Goal: Find specific page/section: Find specific page/section

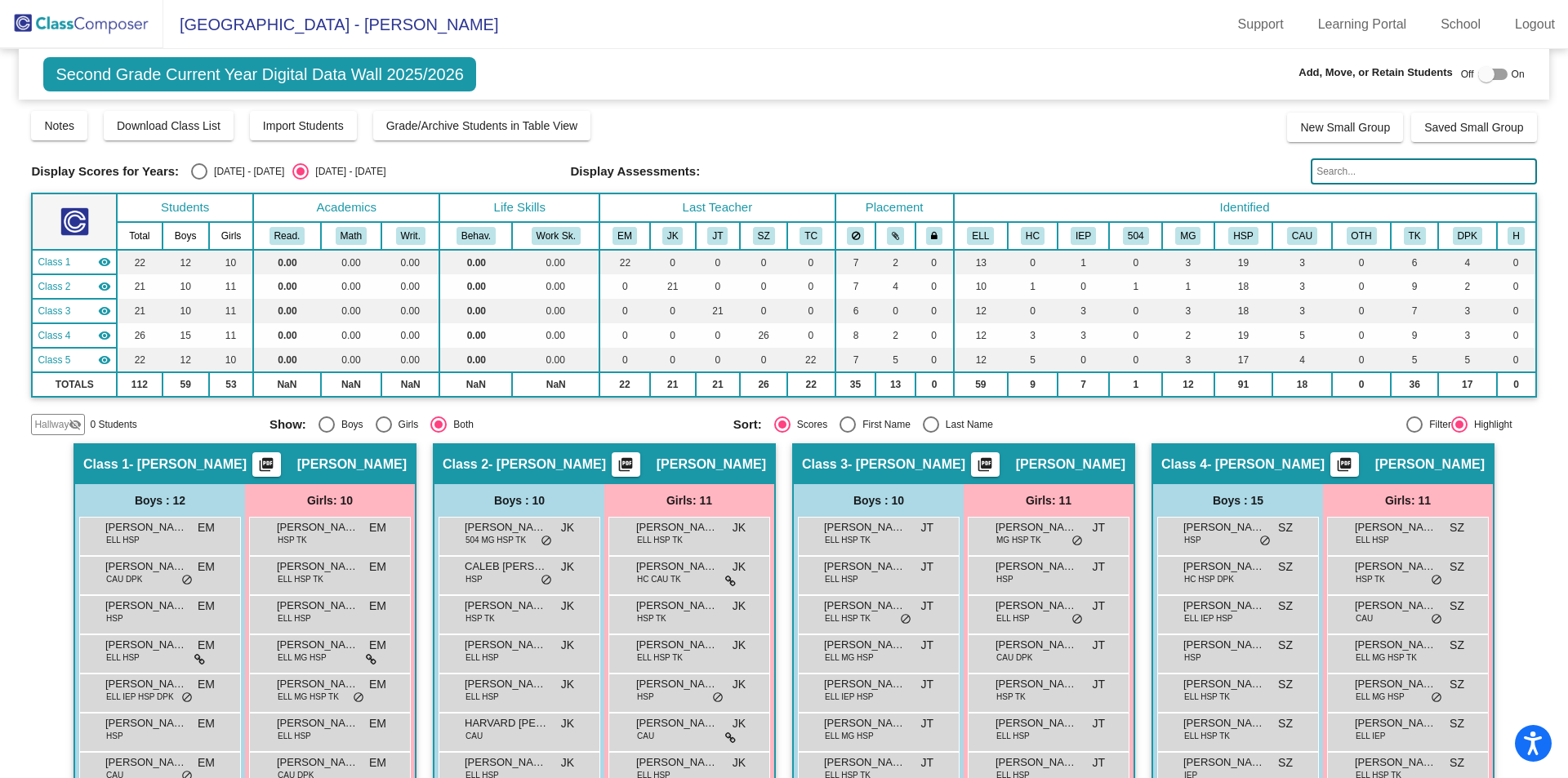
scroll to position [898, 0]
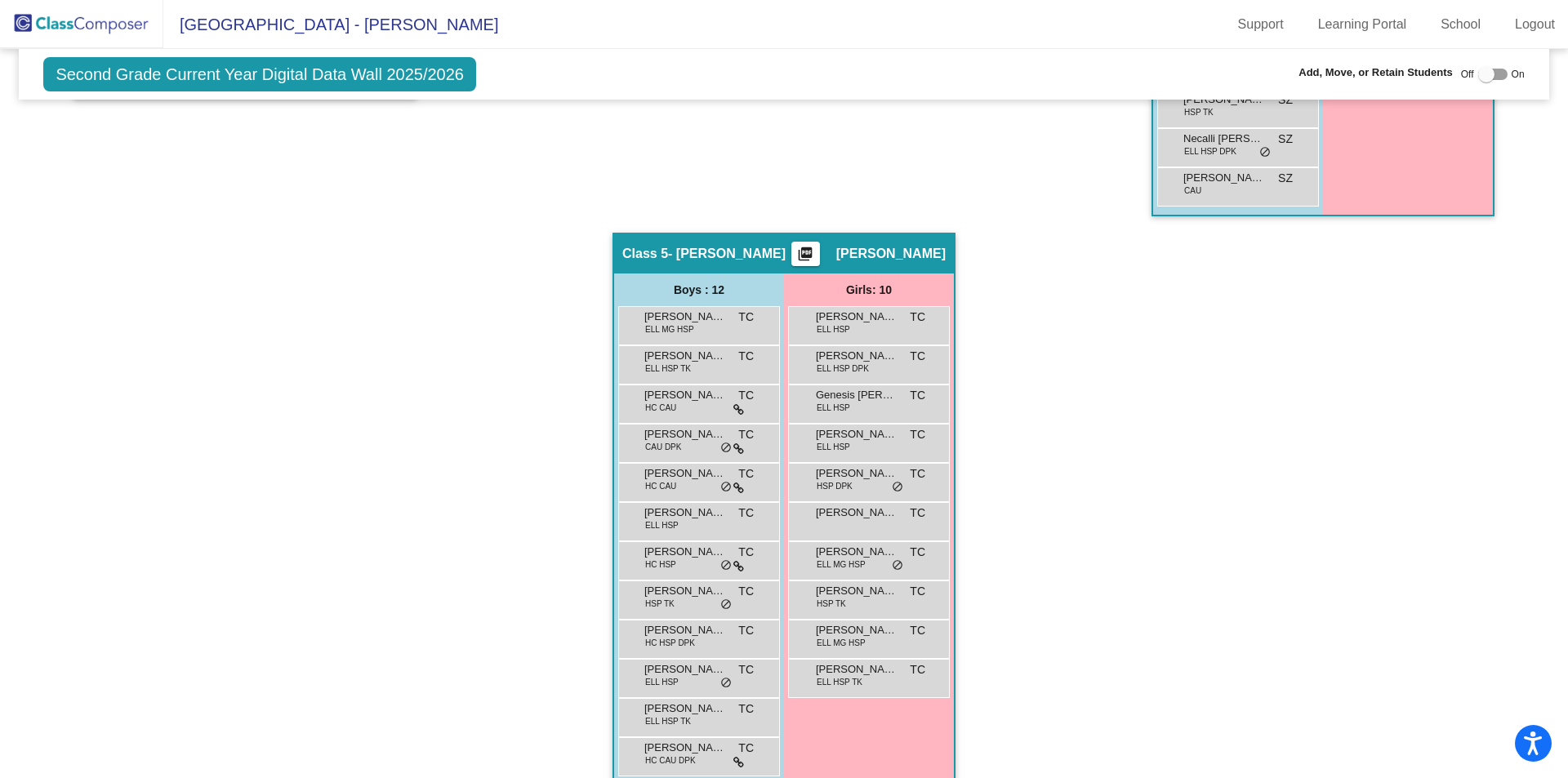
click at [1057, 578] on div "Hallway - Hallway Class picture_as_pdf Add Student First Name Last Name Student…" at bounding box center [784, 173] width 1505 height 1257
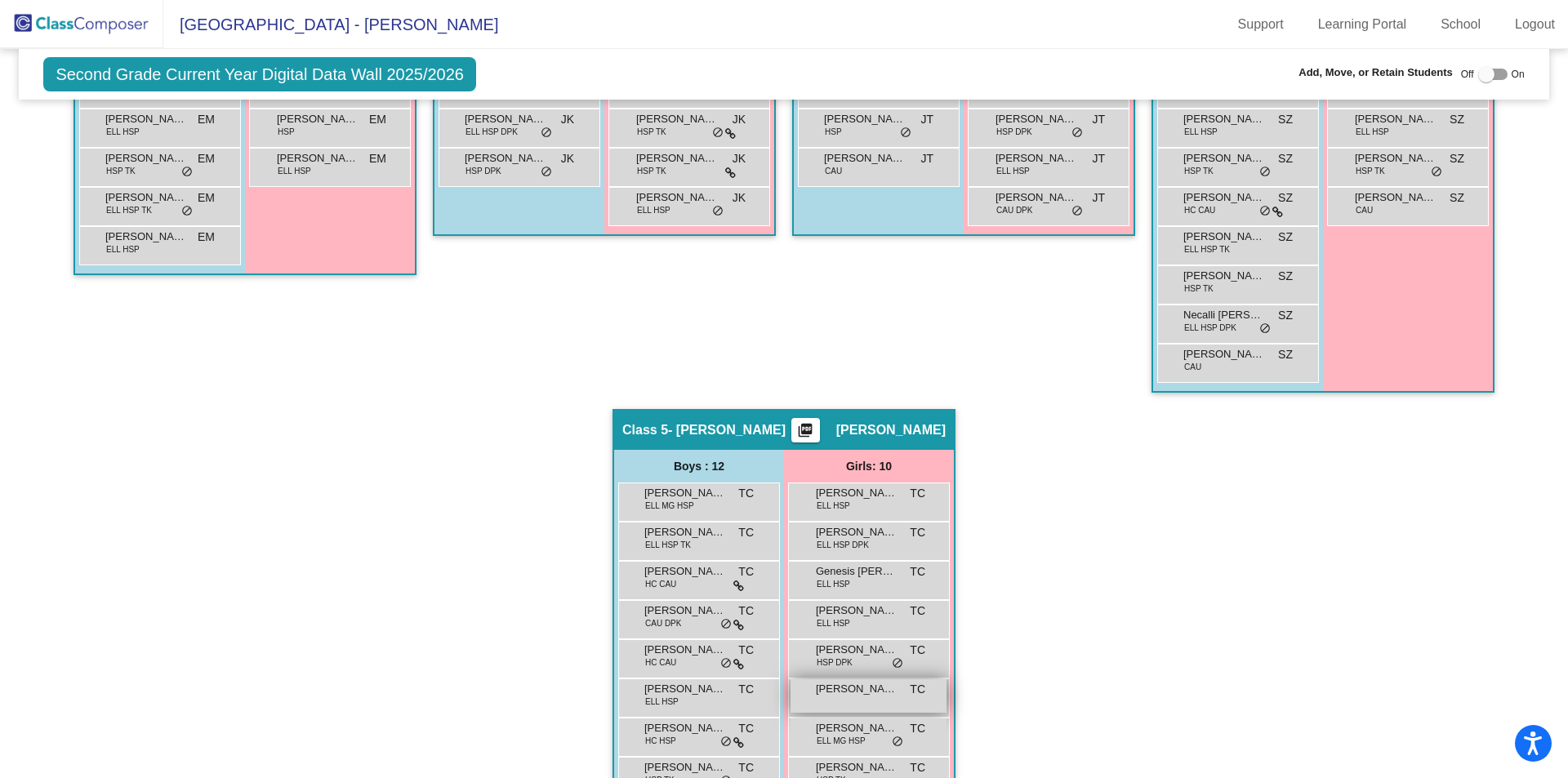
scroll to position [327, 0]
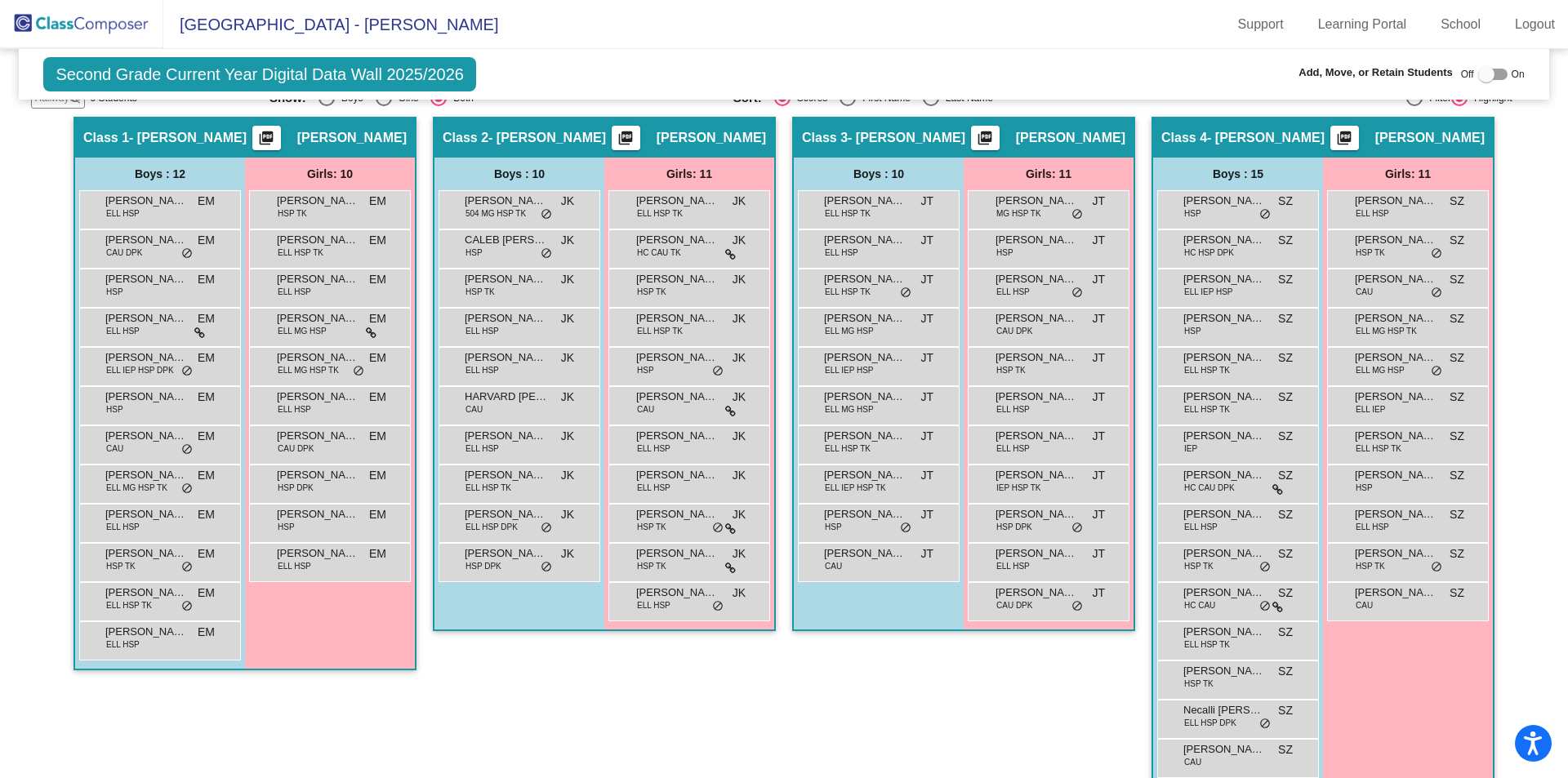
click at [1518, 659] on div "Hallway - Hallway Class picture_as_pdf Add Student First Name Last Name Student…" at bounding box center [784, 745] width 1505 height 1257
click at [1394, 482] on span "[PERSON_NAME]" at bounding box center [1396, 475] width 81 height 16
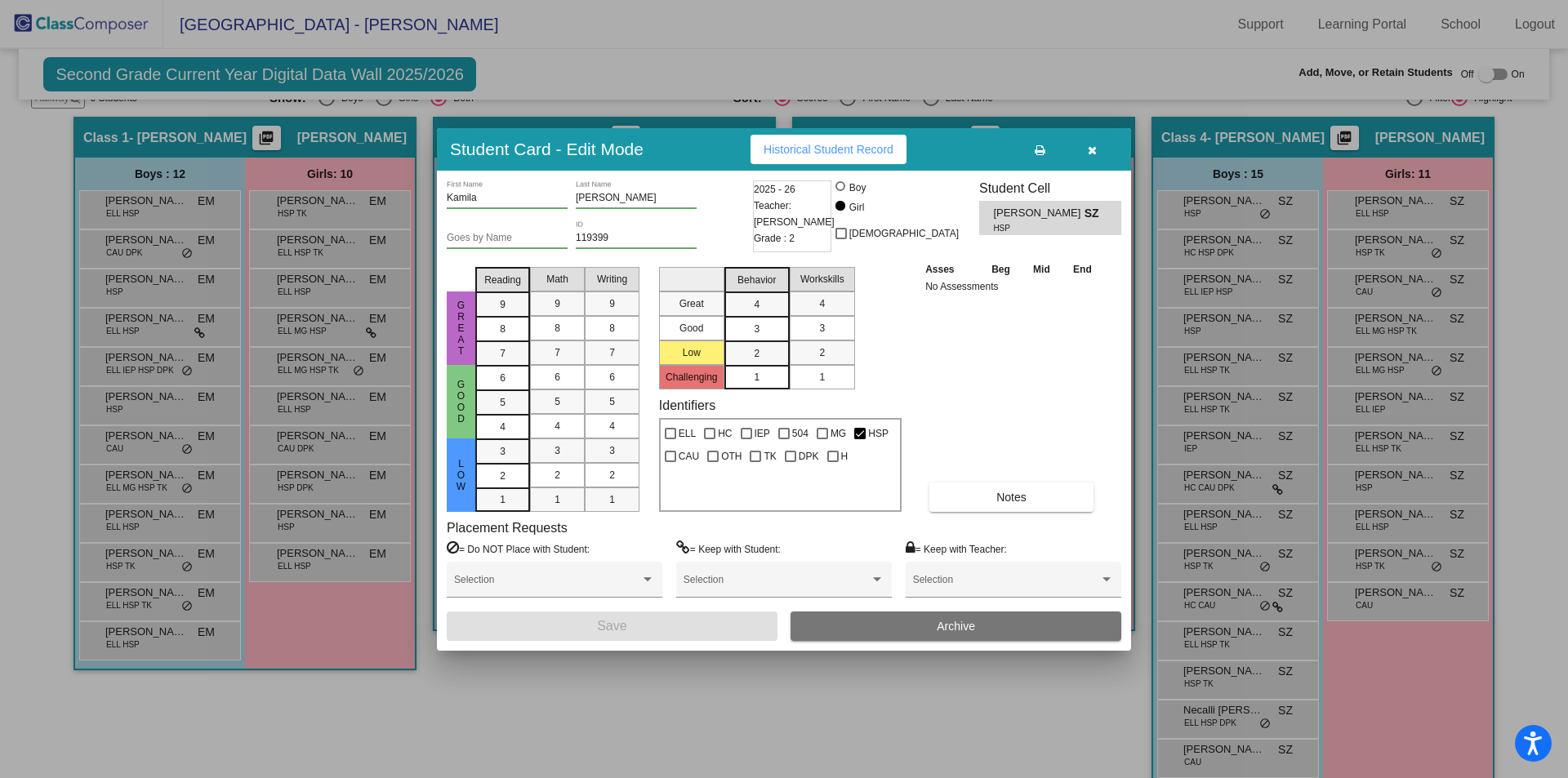
click at [1097, 152] on button "button" at bounding box center [1091, 149] width 52 height 29
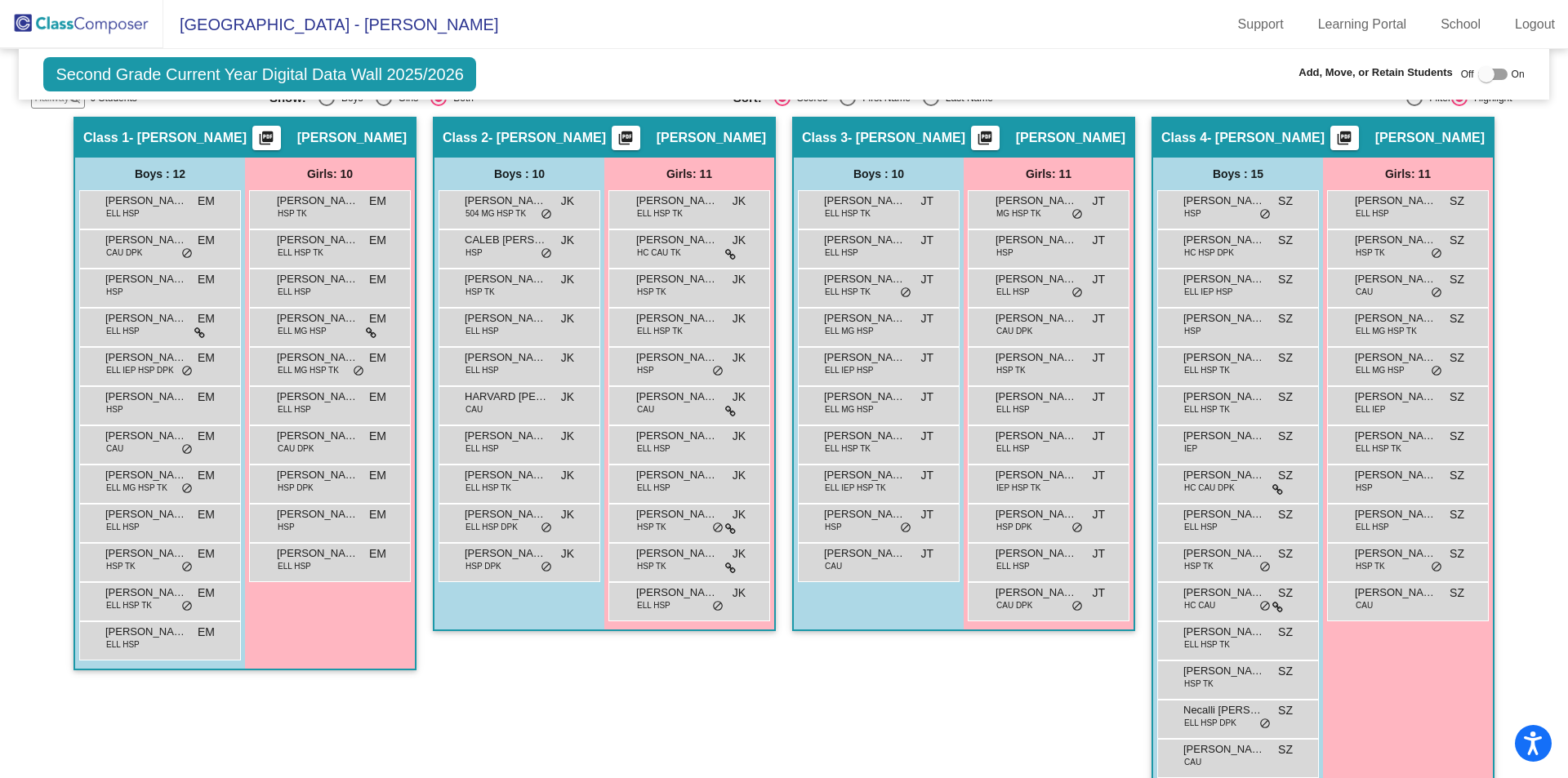
click at [1062, 688] on div "Class 3 - [PERSON_NAME] picture_as_pdf [PERSON_NAME] Add Student First Name Las…" at bounding box center [964, 461] width 343 height 688
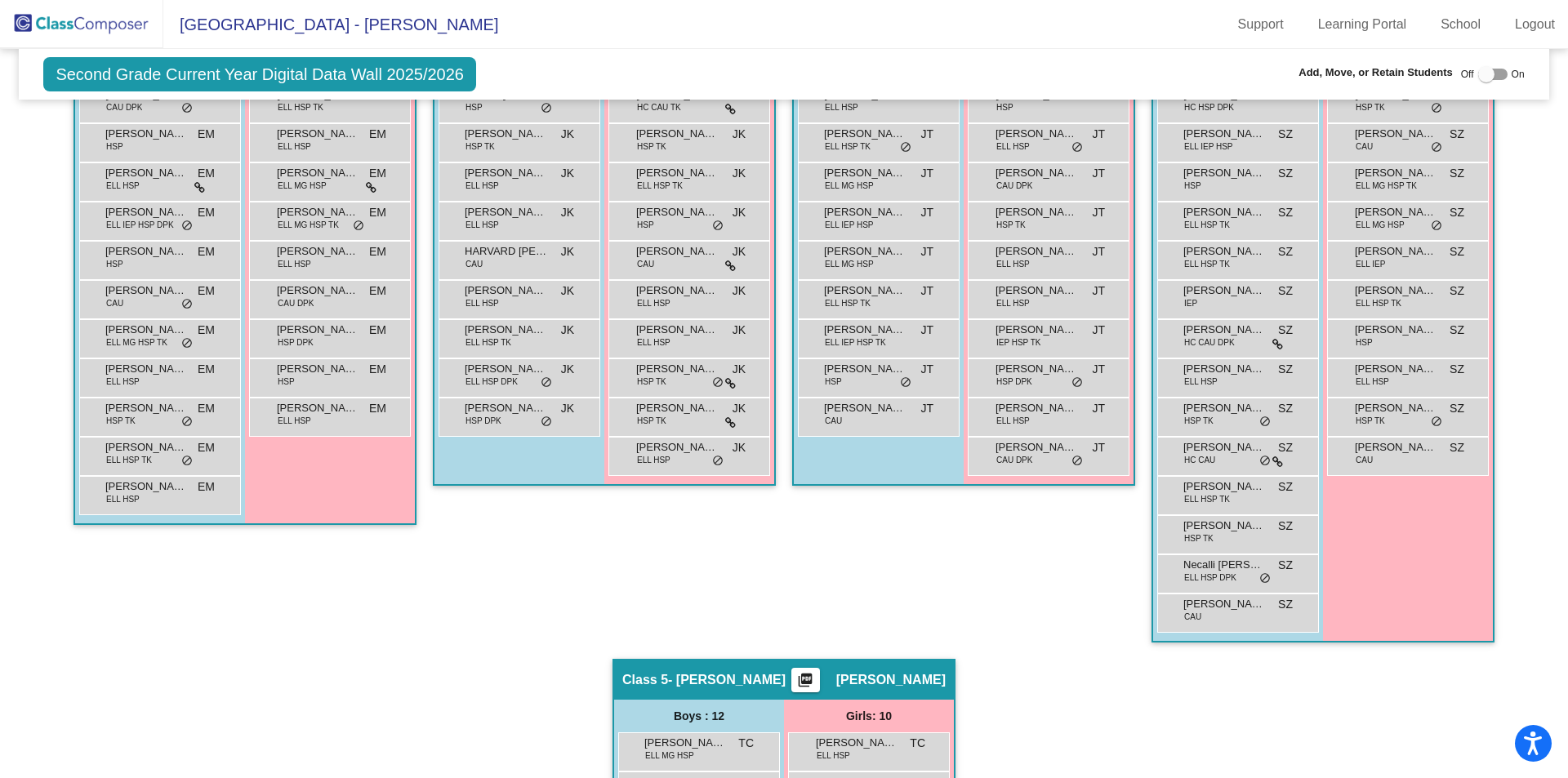
scroll to position [923, 0]
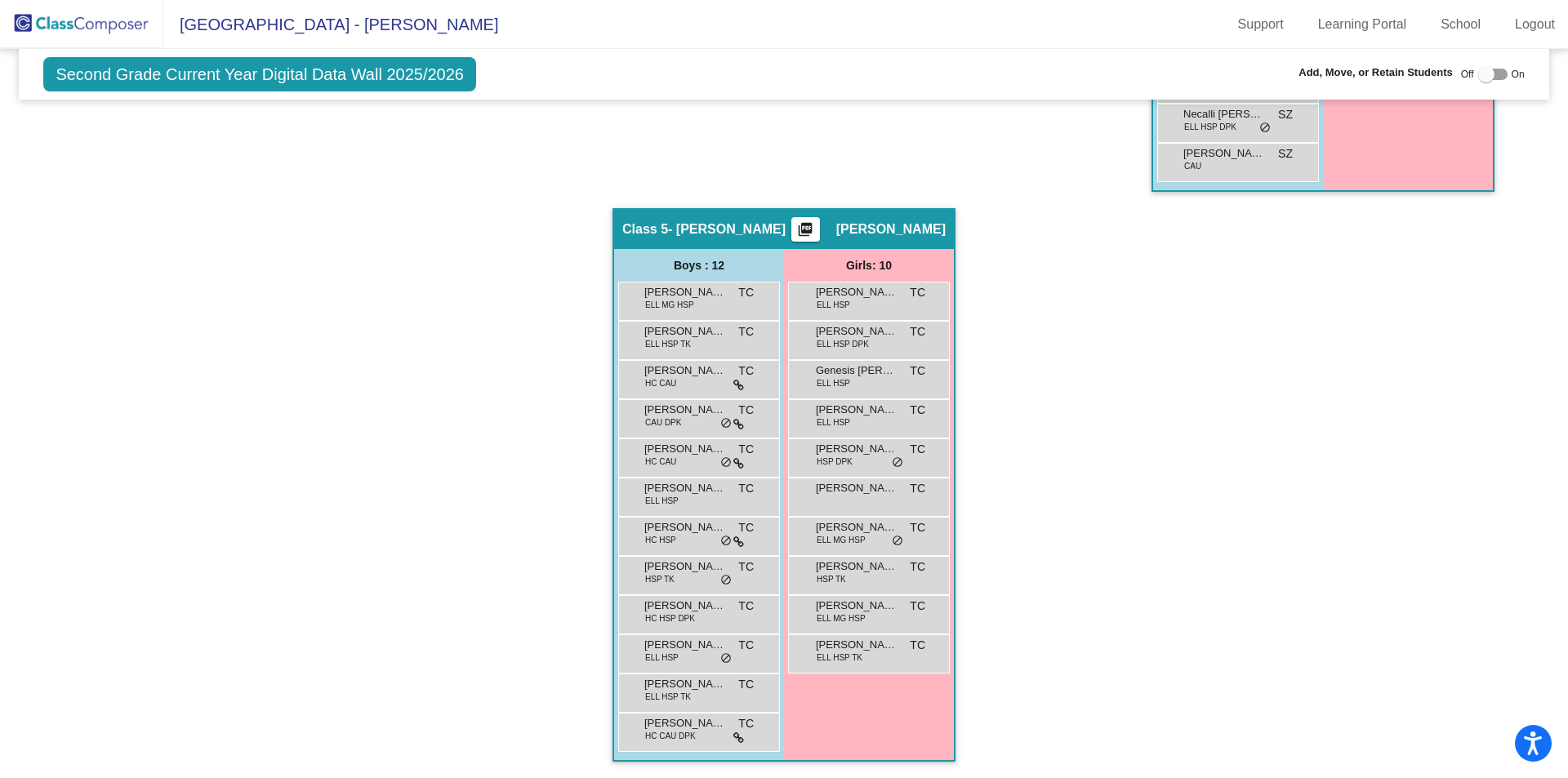
click at [1058, 677] on div "Hallway - Hallway Class picture_as_pdf Add Student First Name Last Name Student…" at bounding box center [784, 149] width 1505 height 1257
click at [888, 501] on div "[PERSON_NAME] [PERSON_NAME] lock do_not_disturb_alt" at bounding box center [868, 495] width 156 height 33
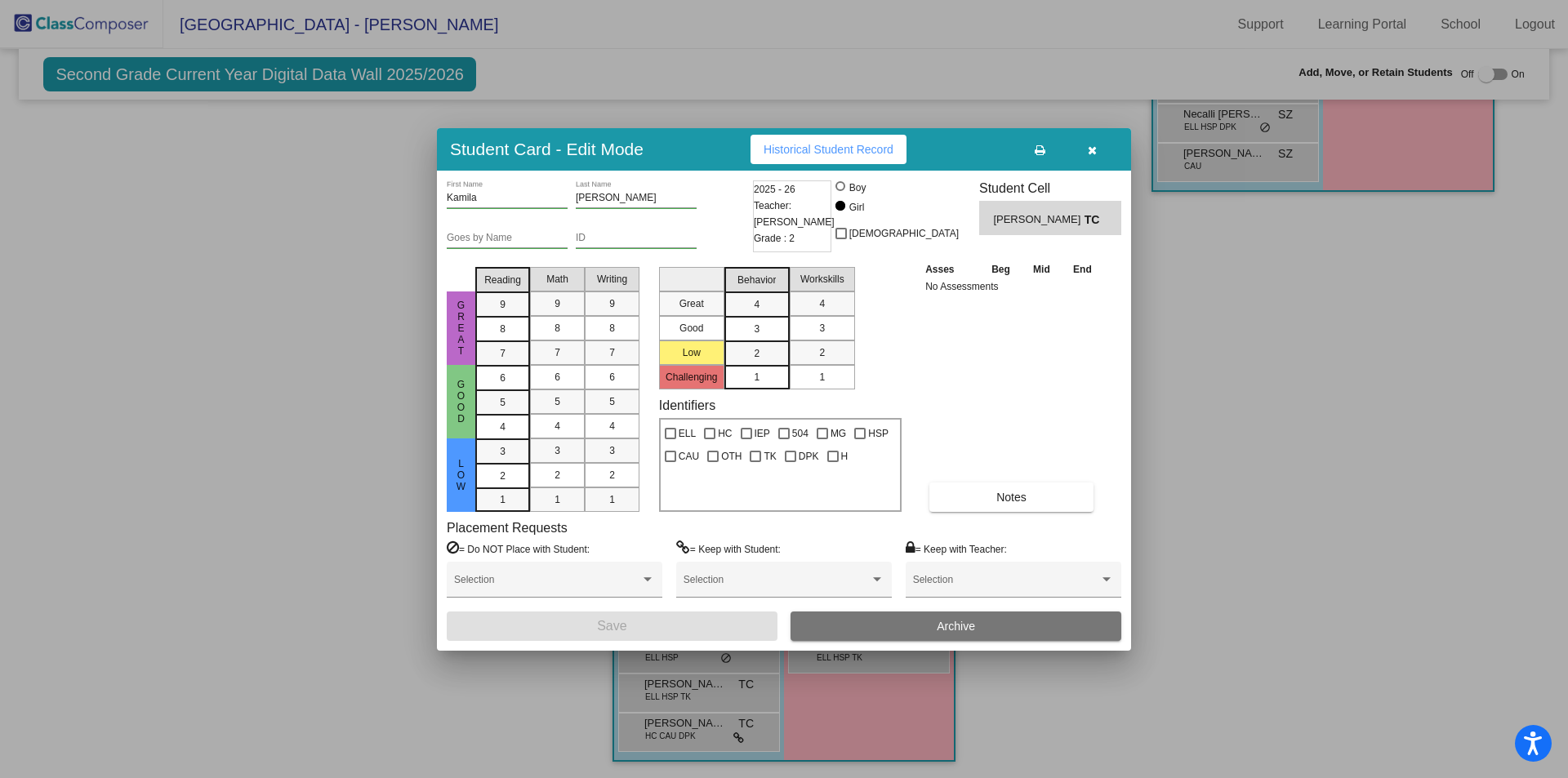
click at [1090, 139] on button "button" at bounding box center [1091, 149] width 52 height 29
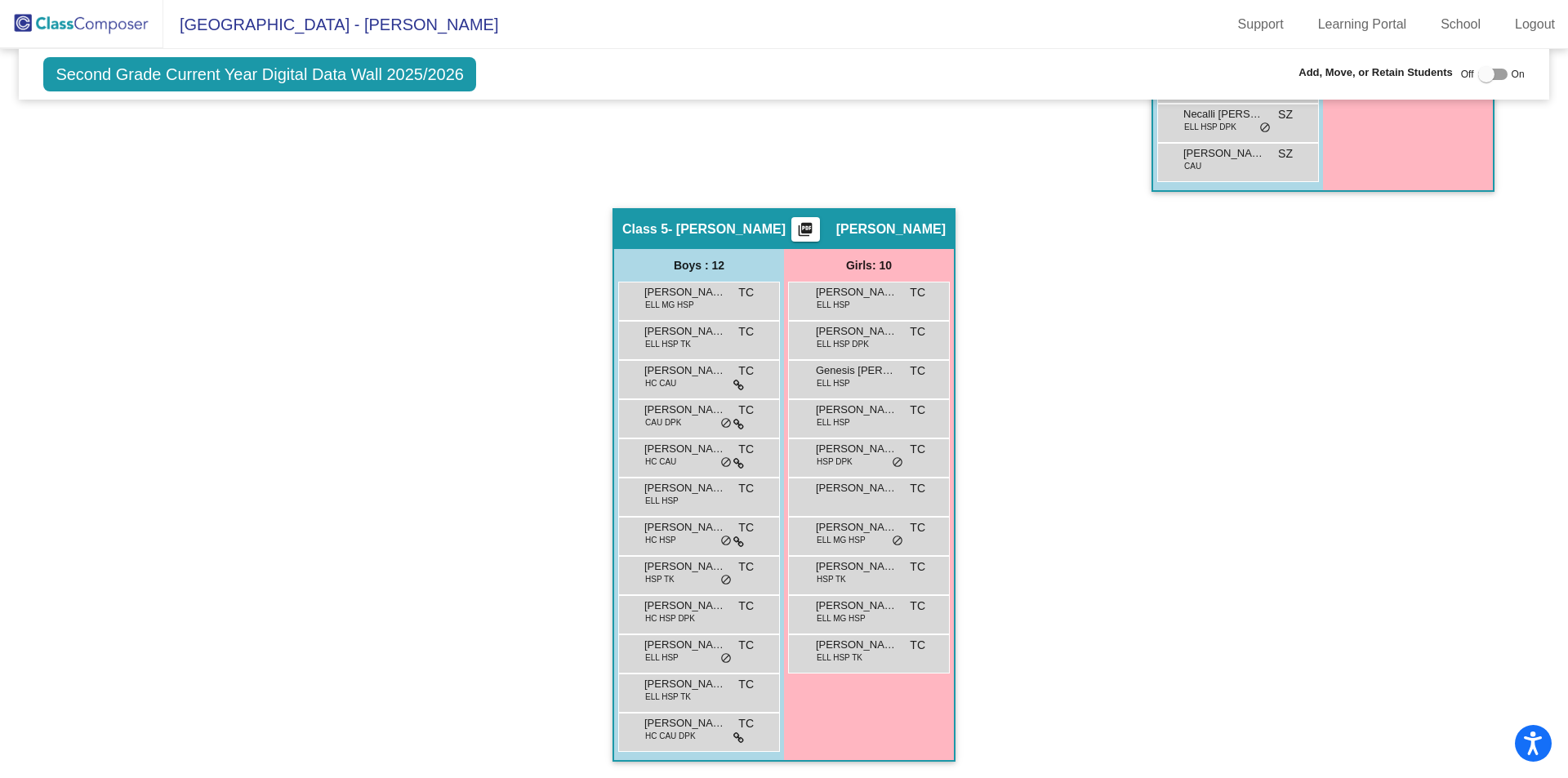
click at [1118, 403] on div "Hallway - Hallway Class picture_as_pdf Add Student First Name Last Name Student…" at bounding box center [784, 149] width 1505 height 1257
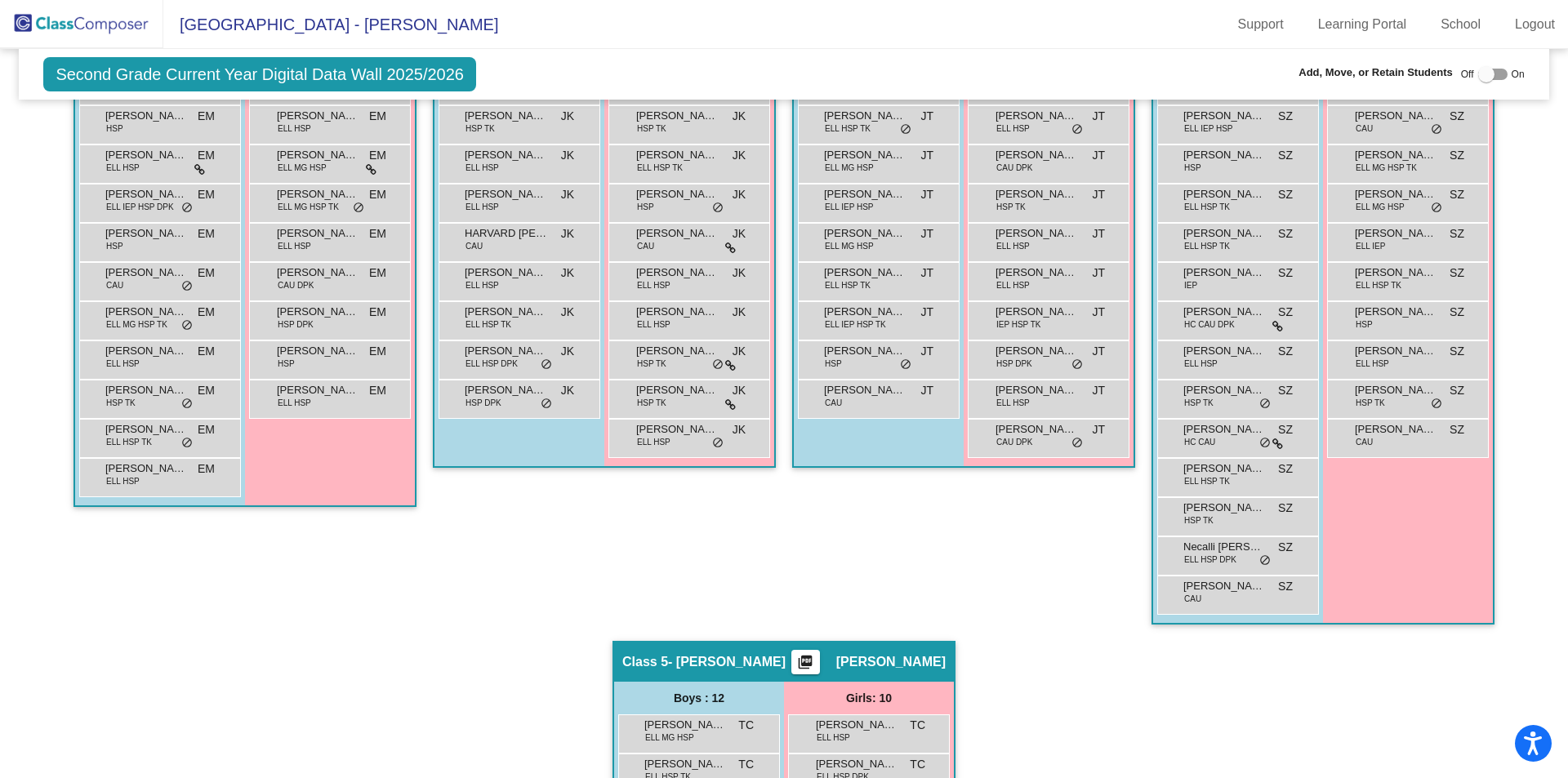
scroll to position [735, 0]
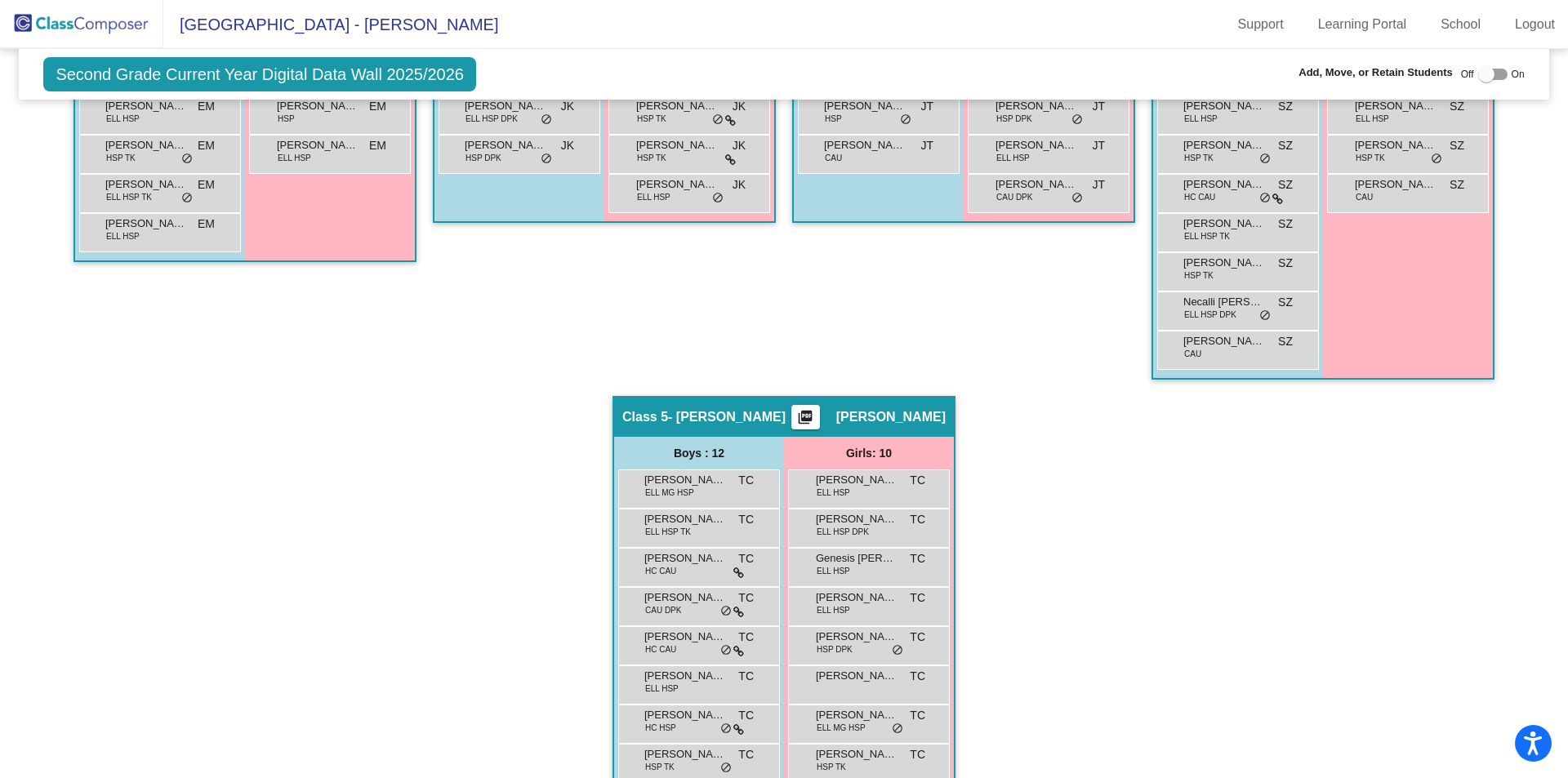
click at [1446, 538] on div "Hallway - Hallway Class picture_as_pdf Add Student First Name Last Name Student…" at bounding box center [784, 336] width 1505 height 1257
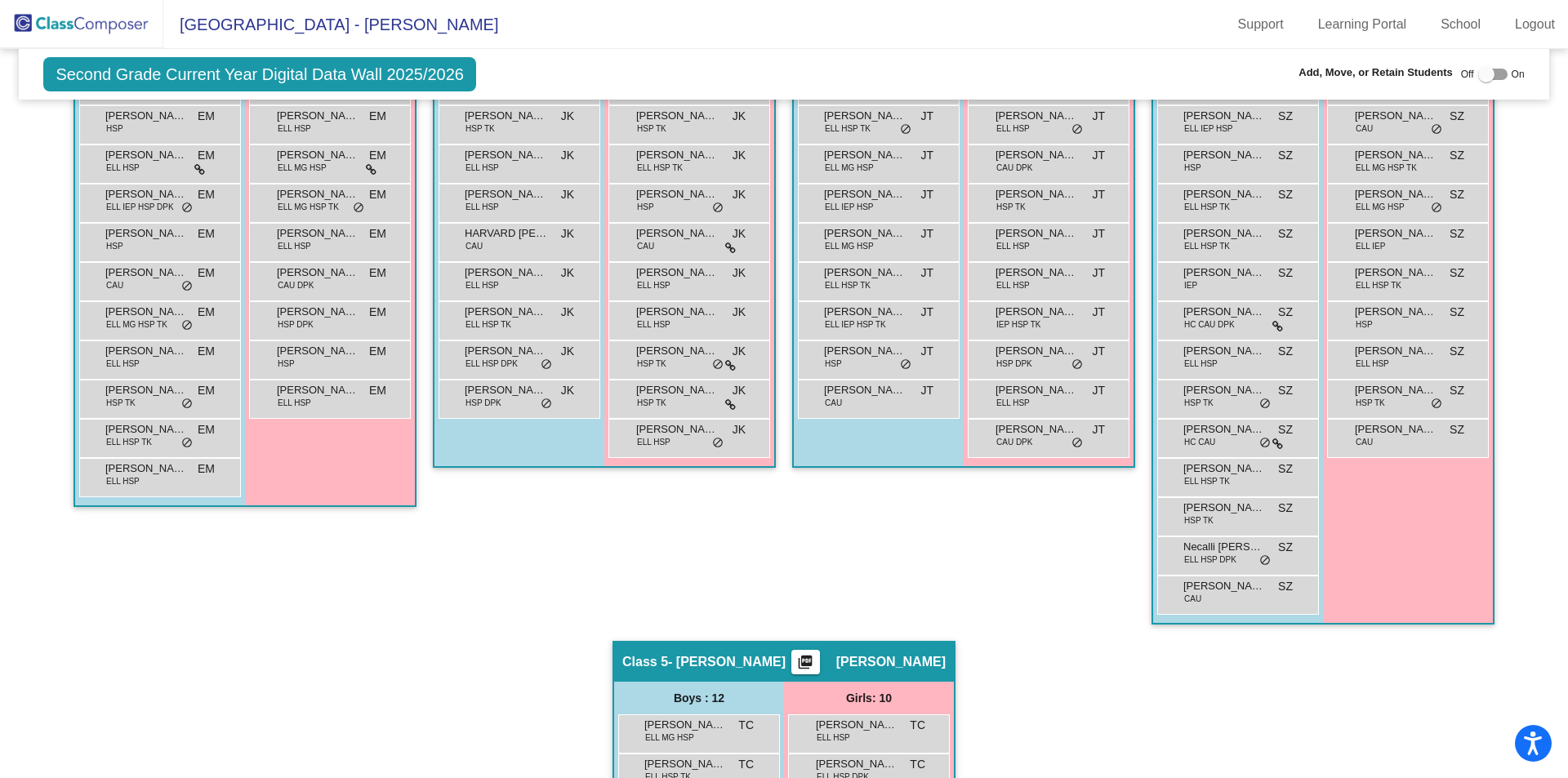
click at [1079, 667] on div "Hallway - Hallway Class picture_as_pdf Add Student First Name Last Name Student…" at bounding box center [784, 582] width 1505 height 1257
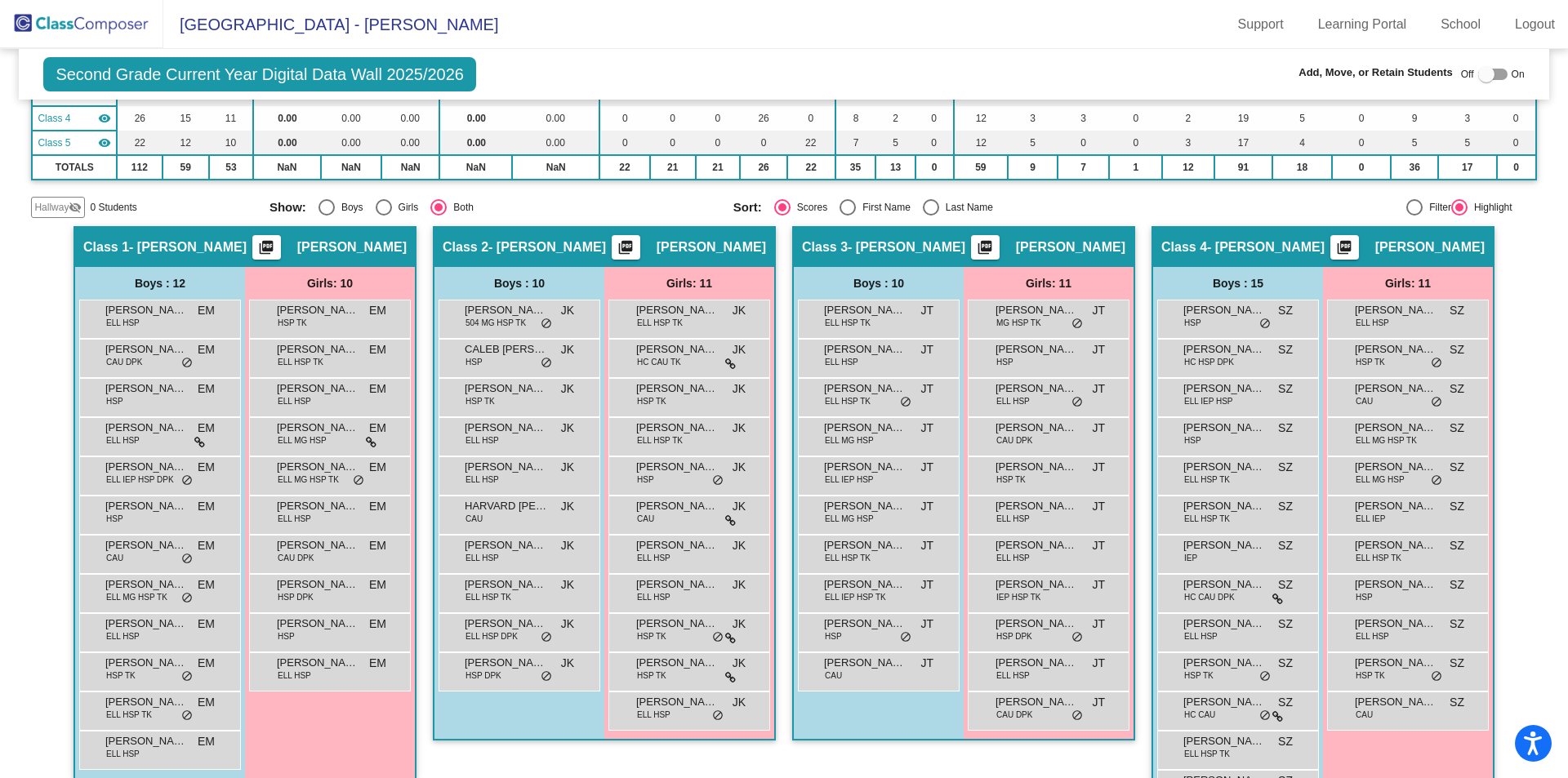
scroll to position [245, 0]
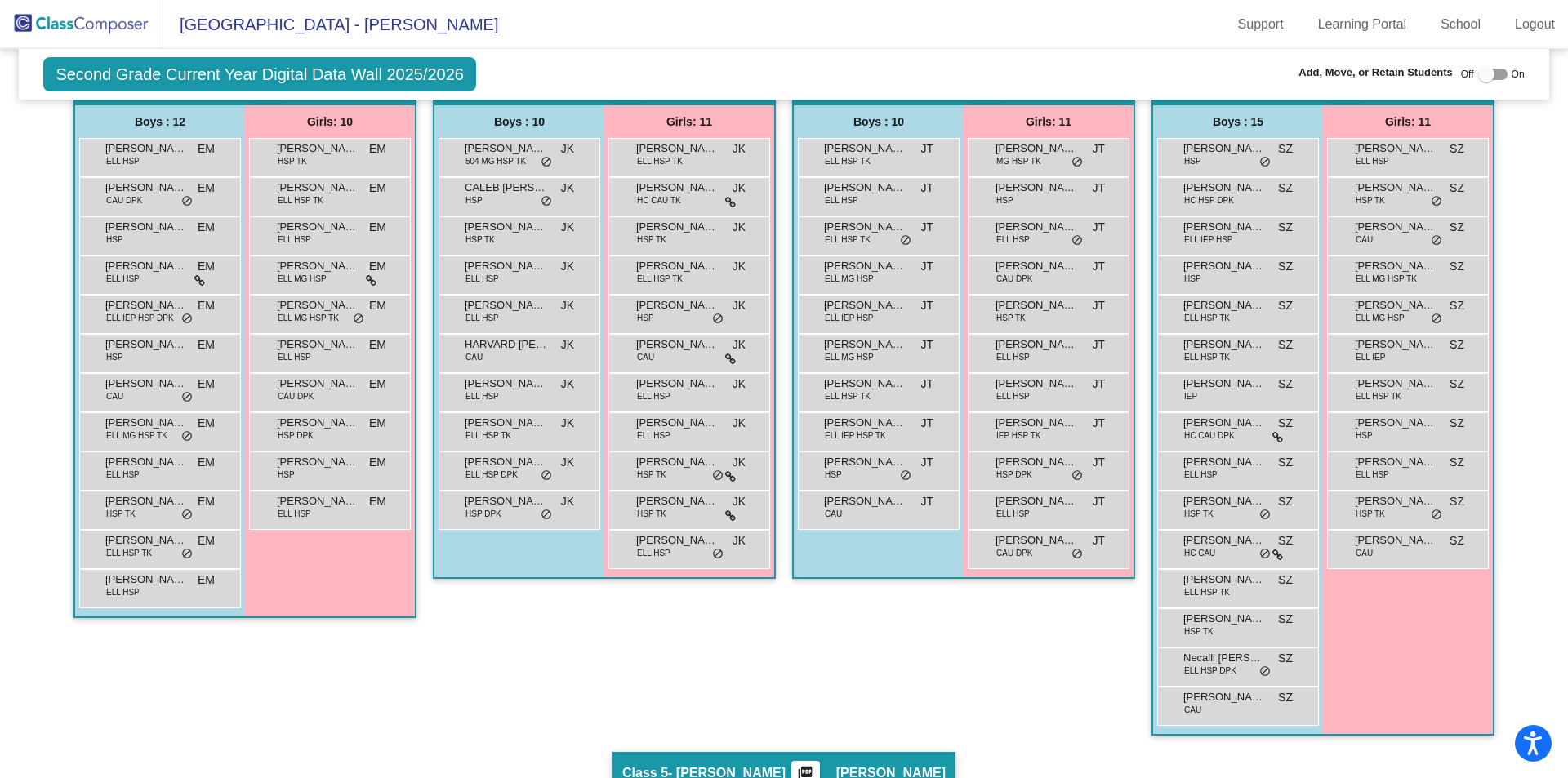
scroll to position [352, 0]
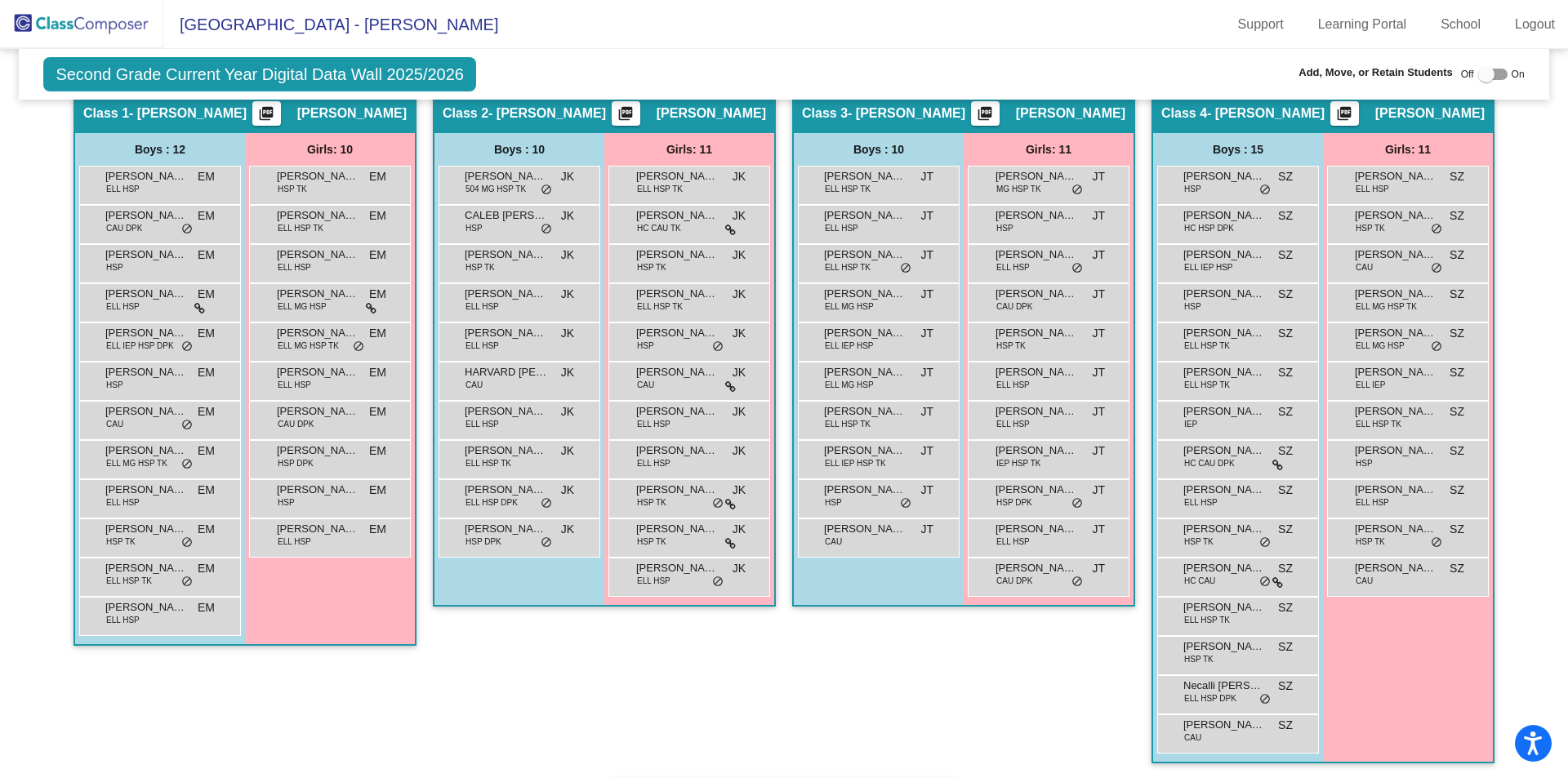
click at [690, 677] on div "Class 2 - [PERSON_NAME] picture_as_pdf [PERSON_NAME] Add Student First Name Las…" at bounding box center [604, 436] width 343 height 688
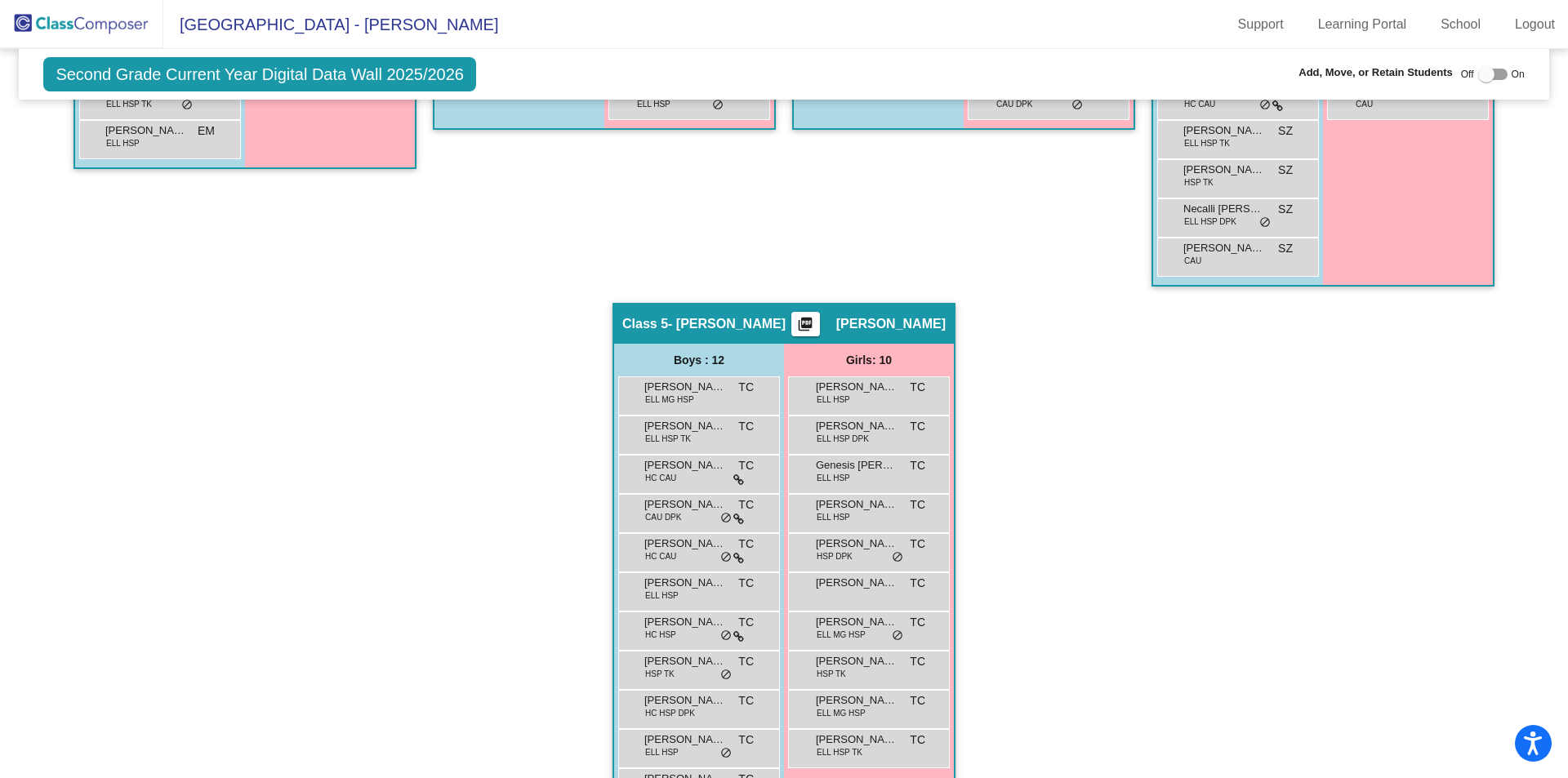
scroll to position [841, 0]
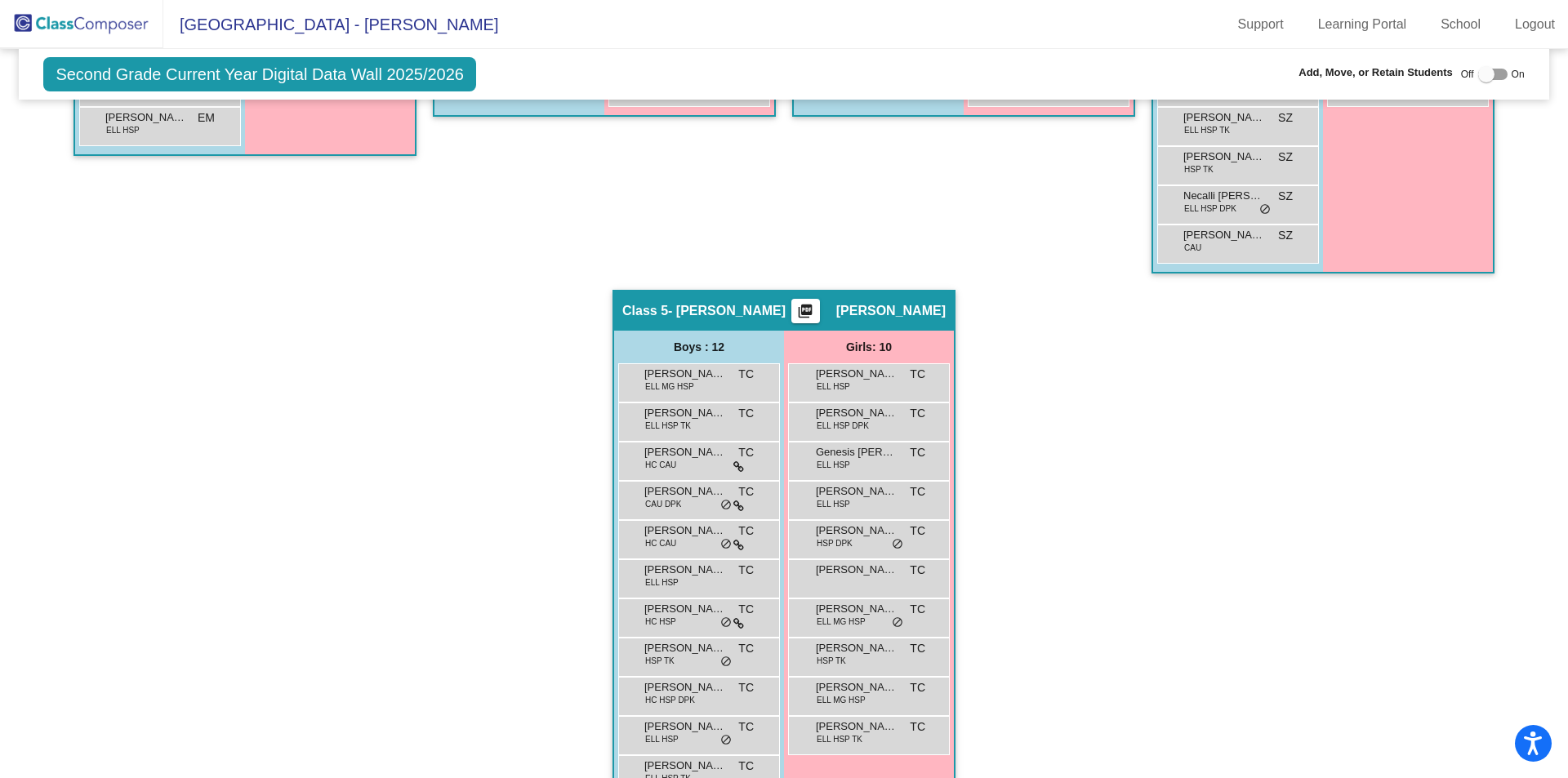
click at [985, 606] on div "Hallway - Hallway Class picture_as_pdf Add Student First Name Last Name Student…" at bounding box center [784, 230] width 1505 height 1257
click at [891, 692] on span "[PERSON_NAME]" at bounding box center [856, 687] width 81 height 16
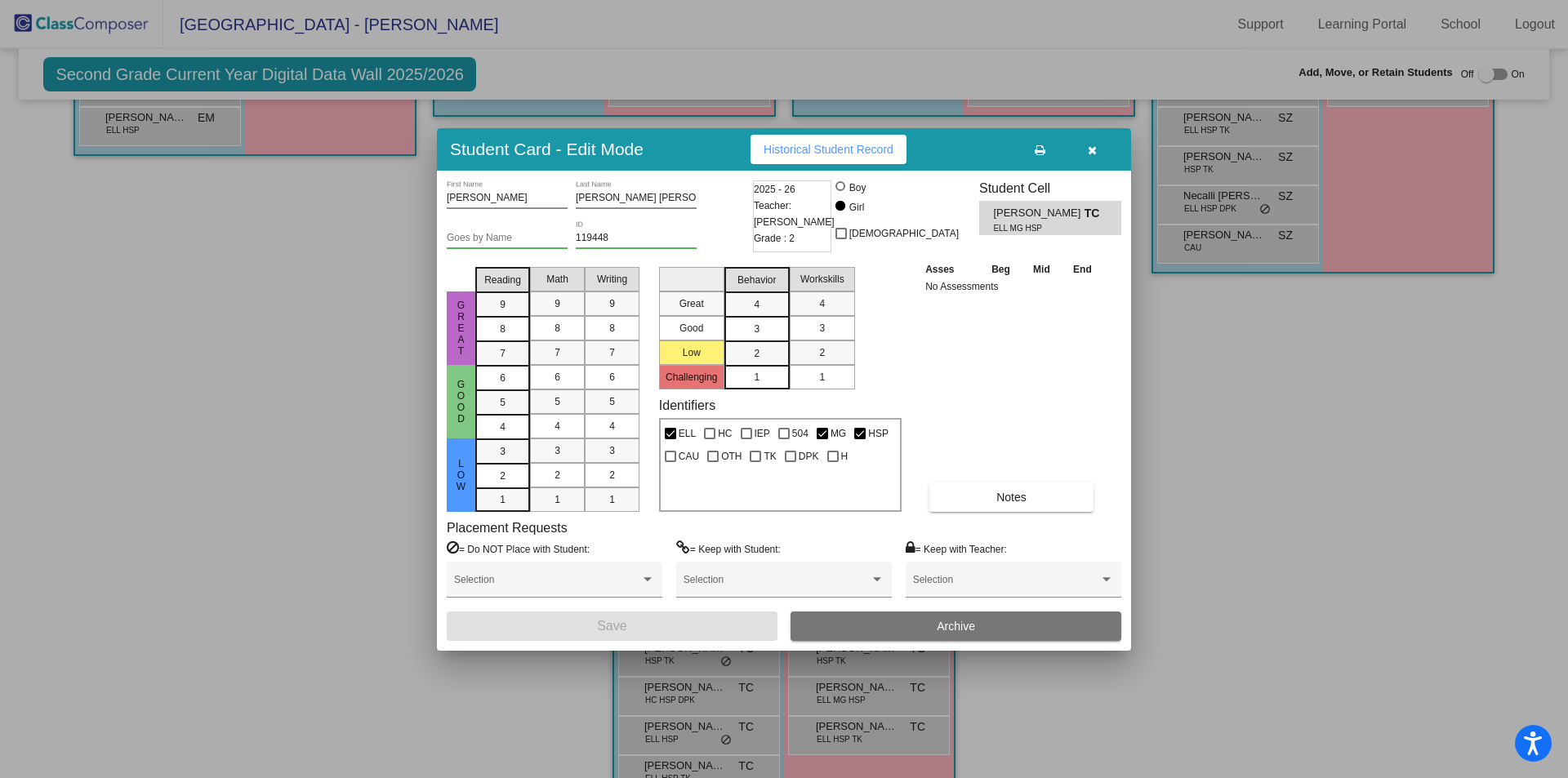
click at [1089, 151] on icon "button" at bounding box center [1091, 151] width 9 height 11
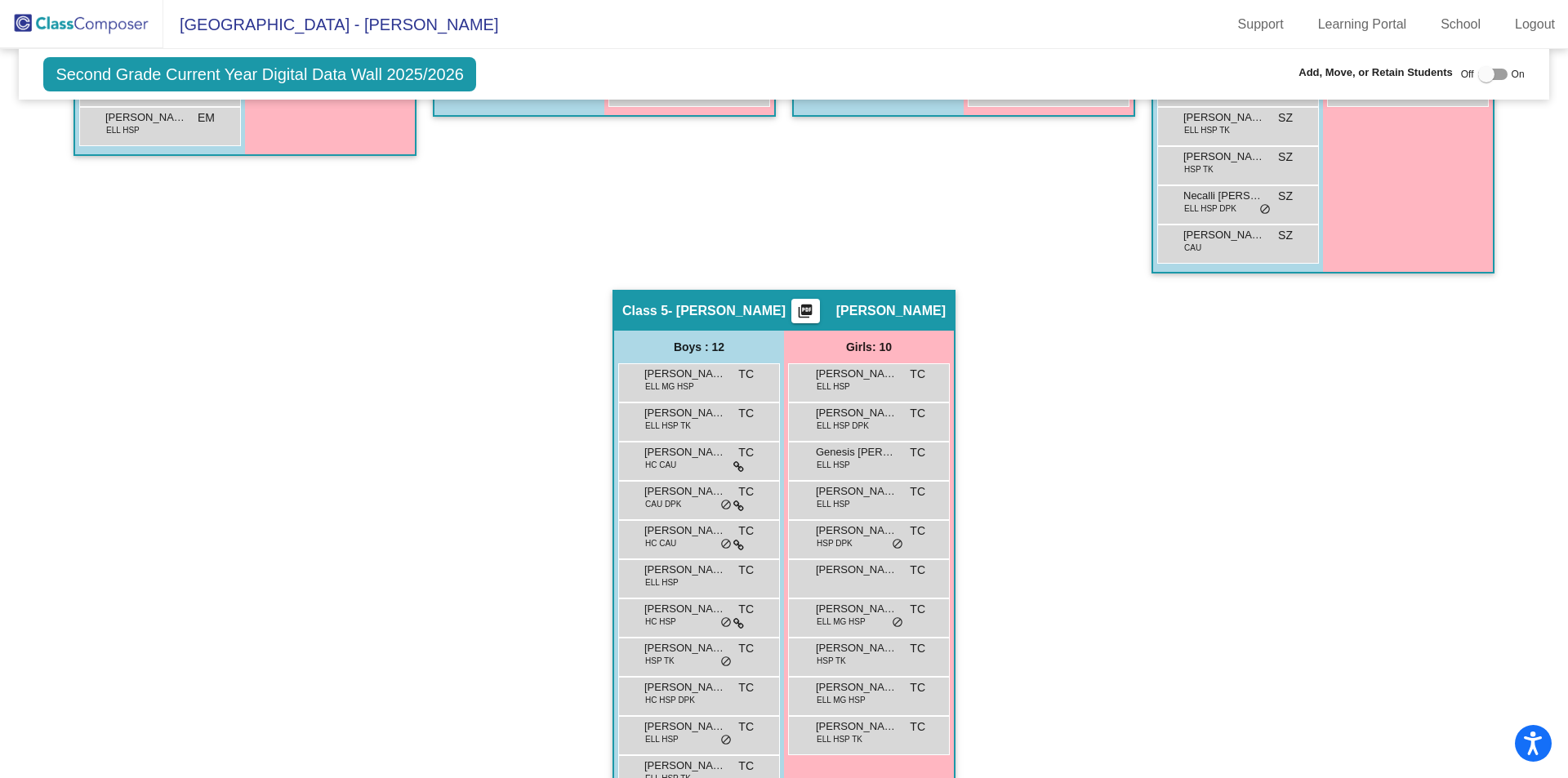
click at [1080, 523] on div "Hallway - Hallway Class picture_as_pdf Add Student First Name Last Name Student…" at bounding box center [784, 230] width 1505 height 1257
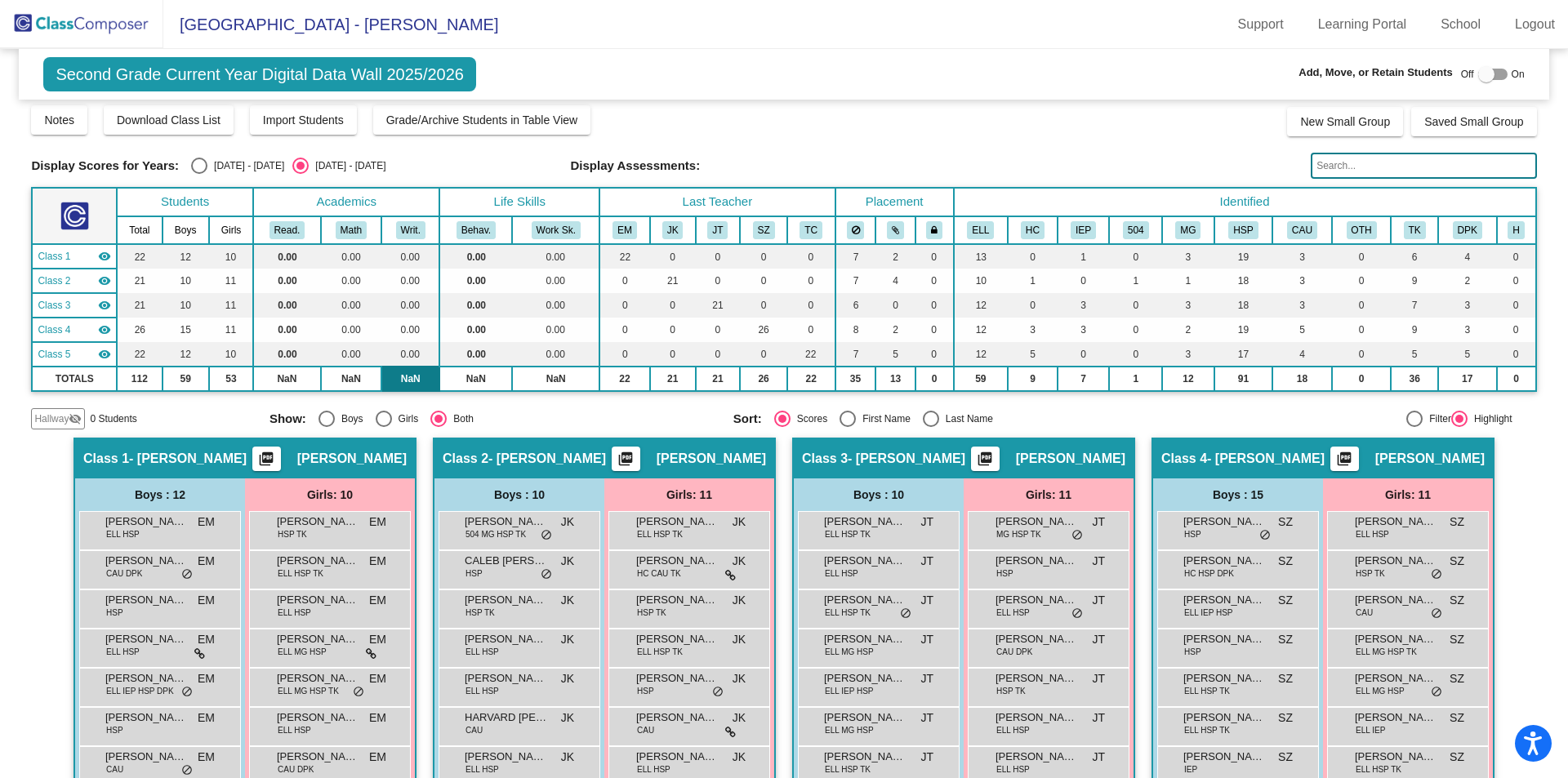
scroll to position [0, 0]
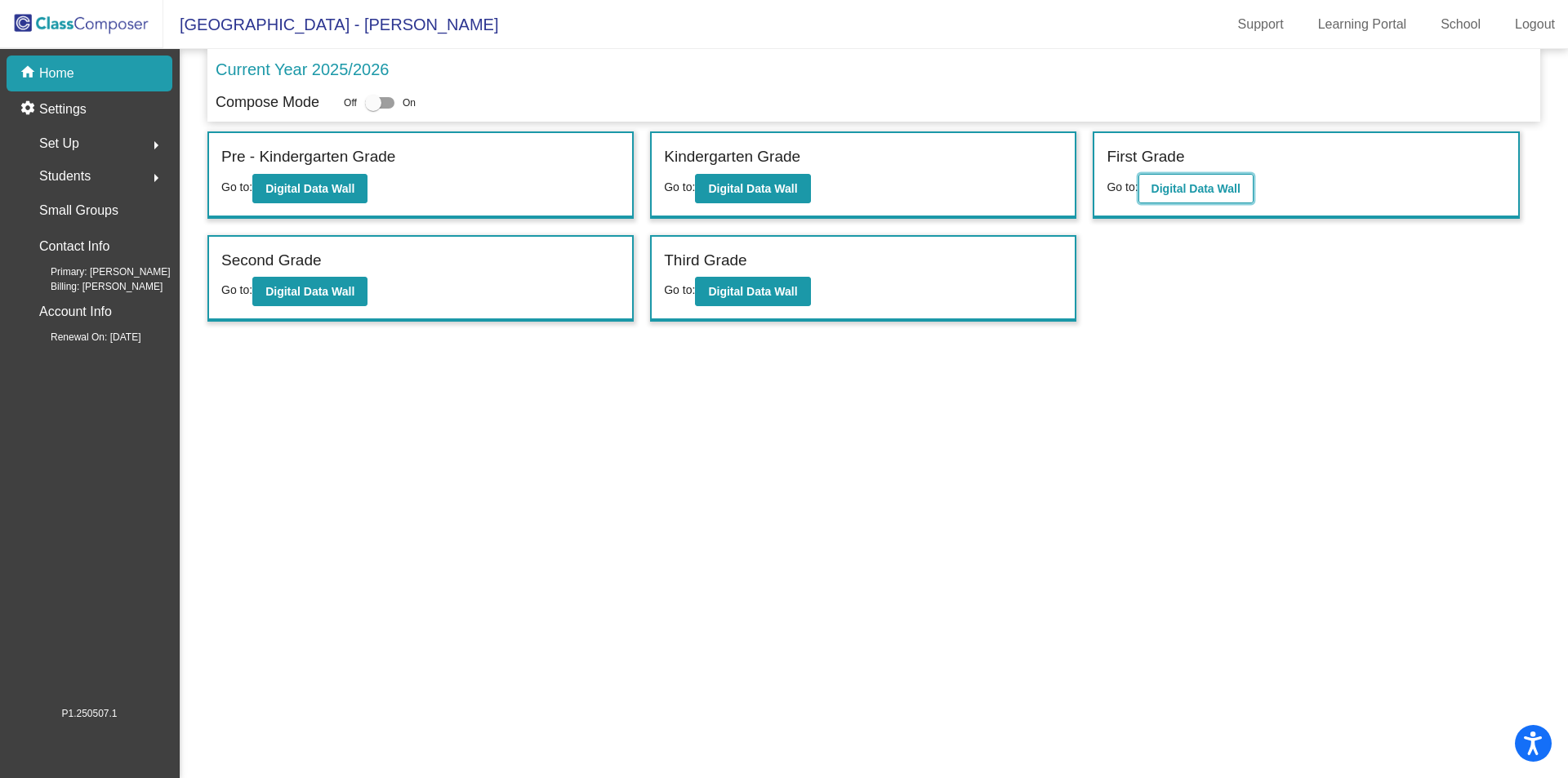
click at [1239, 192] on button "Digital Data Wall" at bounding box center [1196, 189] width 116 height 29
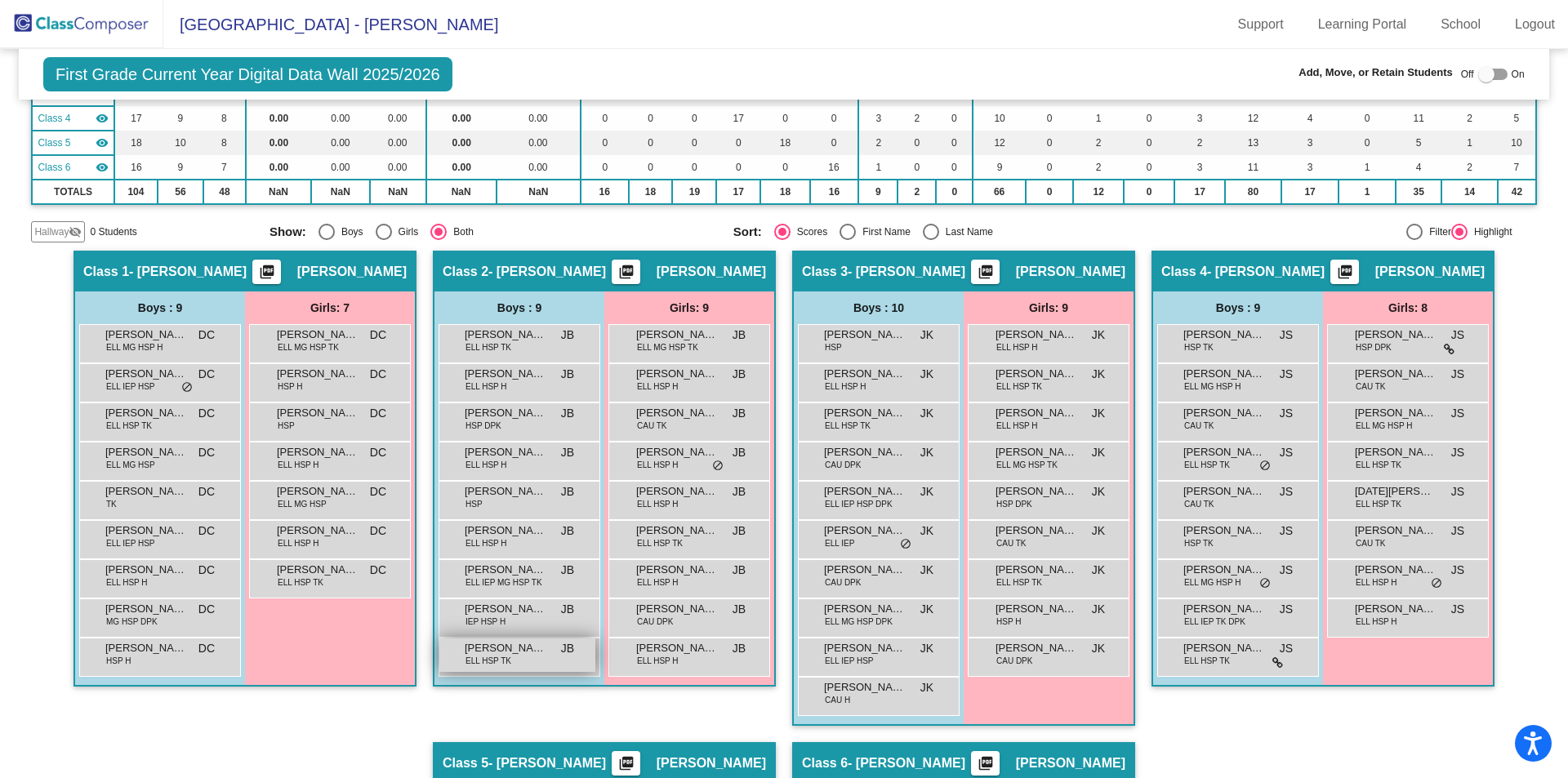
scroll to position [245, 0]
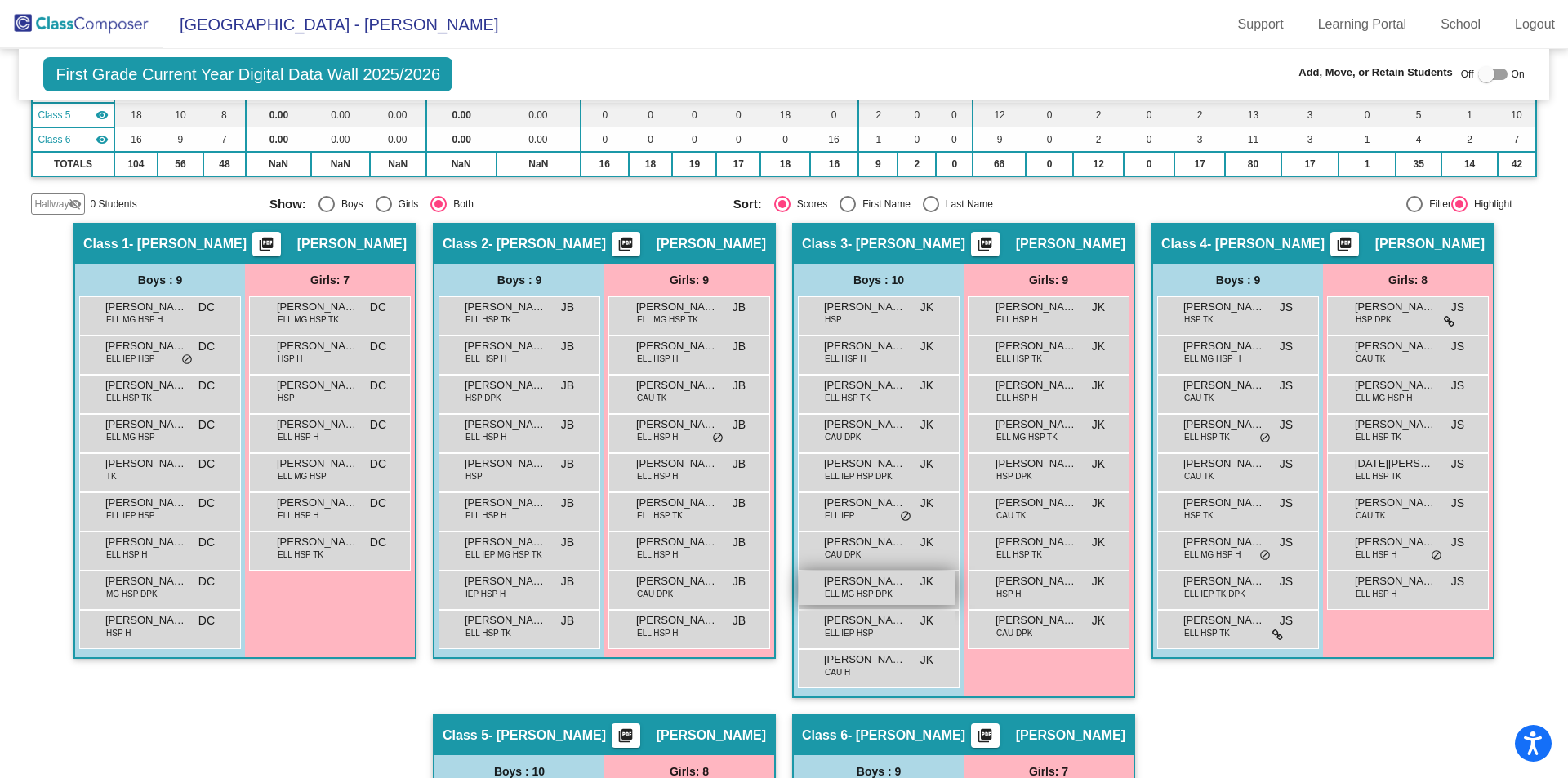
click at [870, 585] on span "[PERSON_NAME]" at bounding box center [865, 581] width 81 height 16
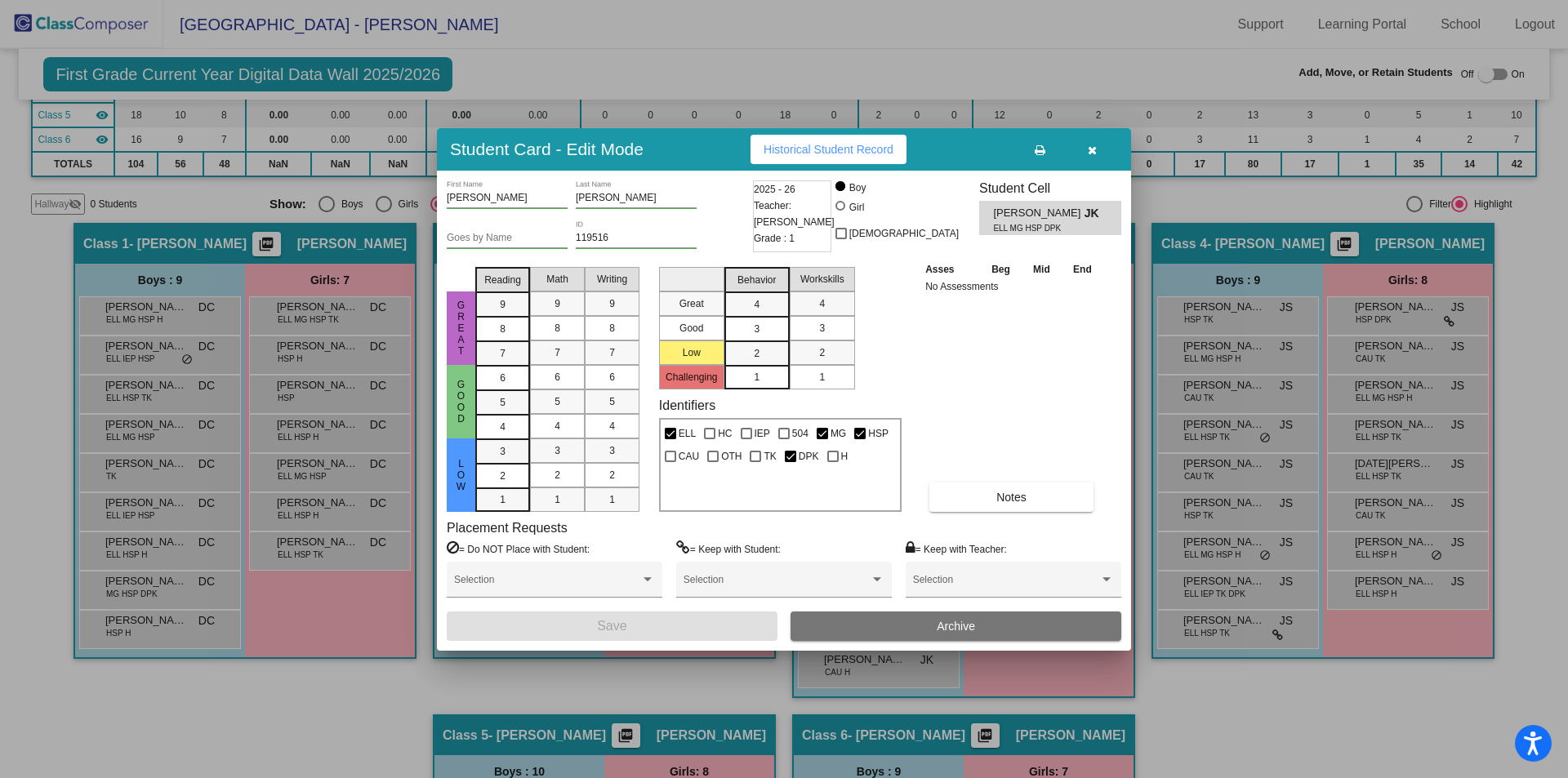
click at [1093, 141] on button "button" at bounding box center [1091, 149] width 52 height 29
